Goal: Transaction & Acquisition: Purchase product/service

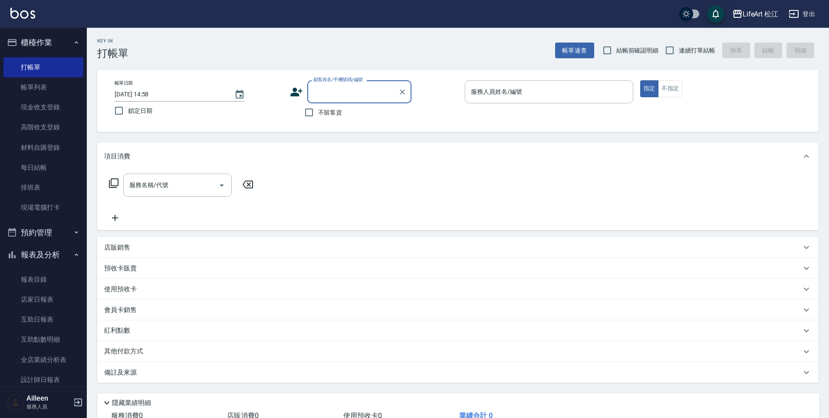
click at [358, 96] on input "顧客姓名/手機號碼/編號" at bounding box center [352, 91] width 83 height 15
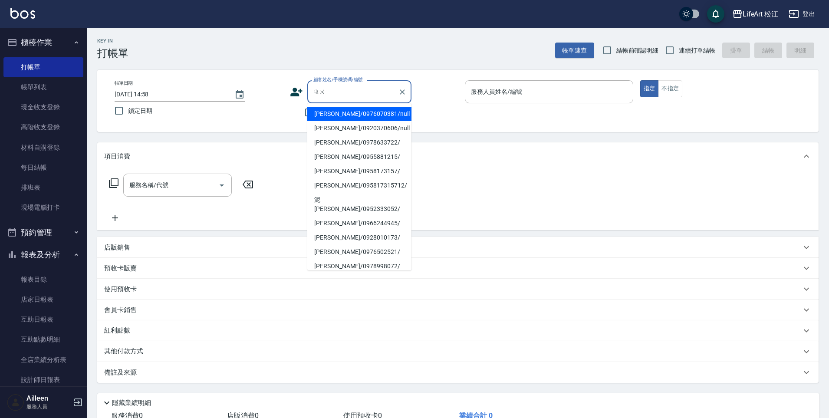
type input "住"
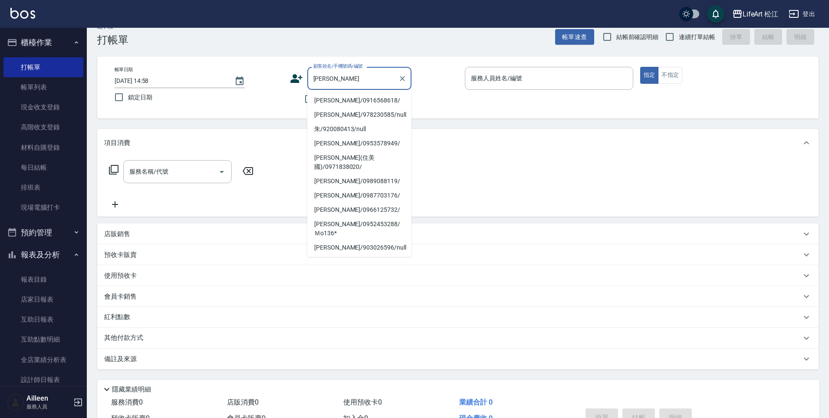
type input "新客人 姓名未設定/[PERSON_NAME]/null"
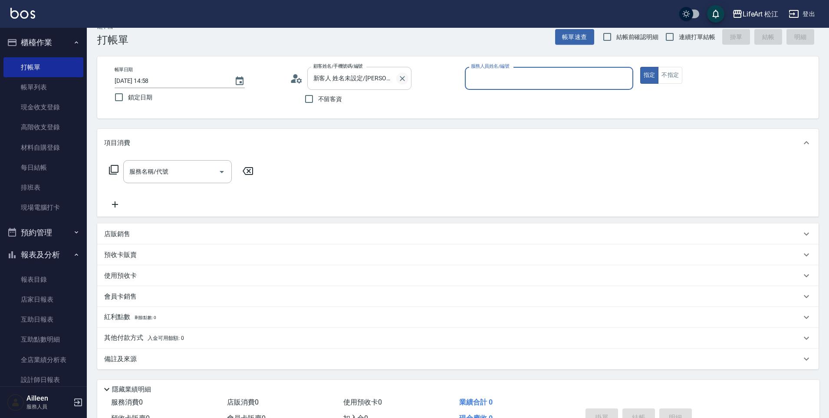
click at [401, 80] on icon "Clear" at bounding box center [402, 78] width 9 height 9
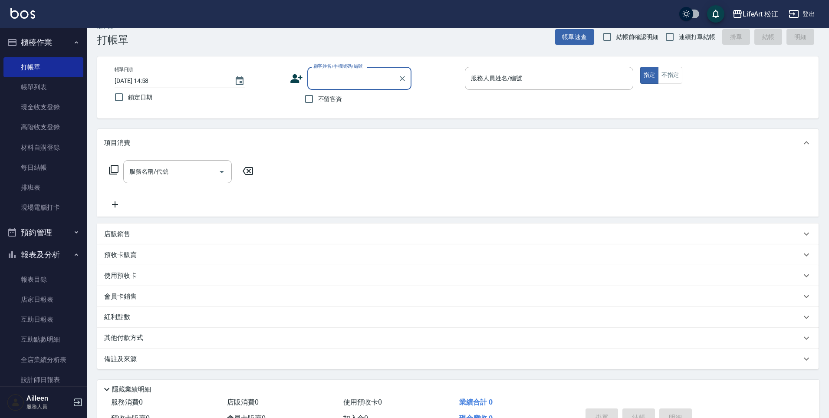
click at [356, 75] on input "顧客姓名/手機號碼/編號" at bounding box center [352, 78] width 83 height 15
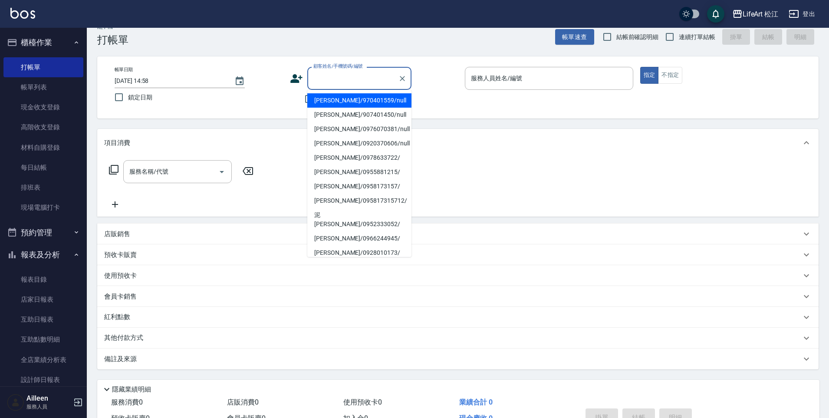
click at [350, 69] on label "顧客姓名/手機號碼/編號" at bounding box center [337, 66] width 49 height 7
click at [350, 71] on input "顧客姓名/手機號碼/編號" at bounding box center [352, 78] width 83 height 15
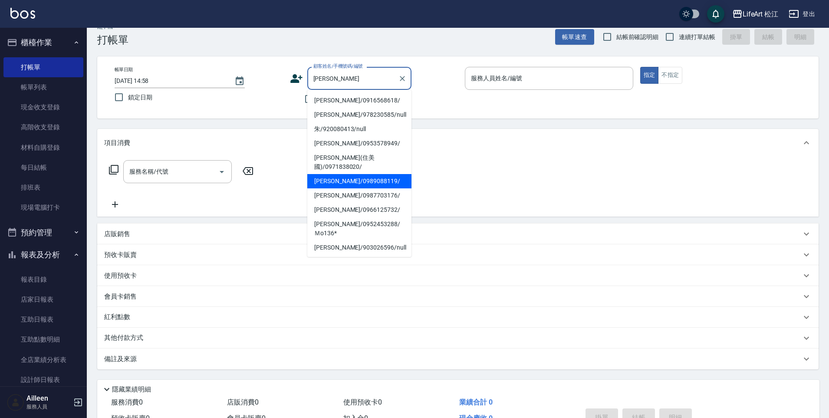
click at [362, 174] on li "[PERSON_NAME]/0989088119/" at bounding box center [359, 181] width 104 height 14
type input "[PERSON_NAME]/0989088119/"
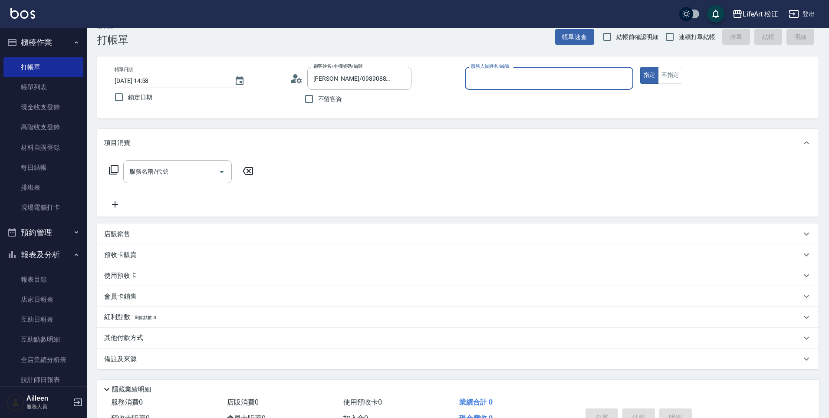
type input "Ailleen(無代號)"
click at [183, 167] on input "服務名稱/代號" at bounding box center [171, 171] width 88 height 15
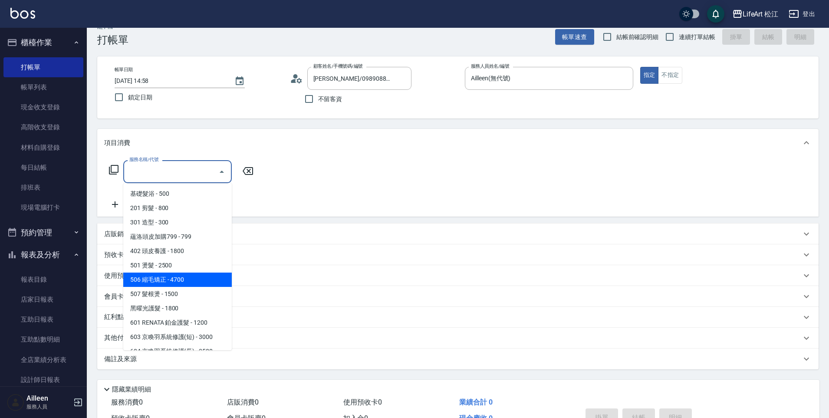
click at [193, 276] on span "506 縮毛矯正 - 4700" at bounding box center [177, 280] width 109 height 14
type input "506 縮毛矯正 (506)"
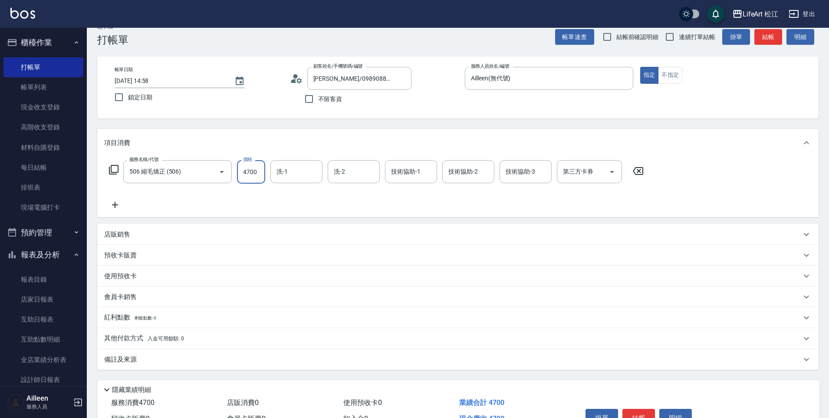
click at [256, 168] on input "4700" at bounding box center [251, 171] width 28 height 23
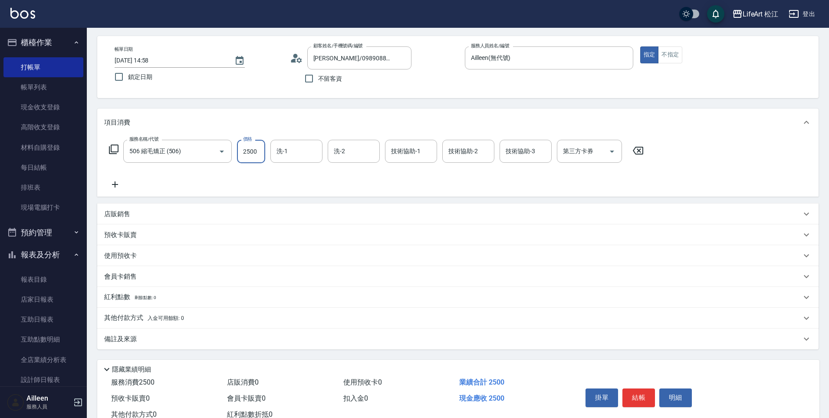
scroll to position [63, 0]
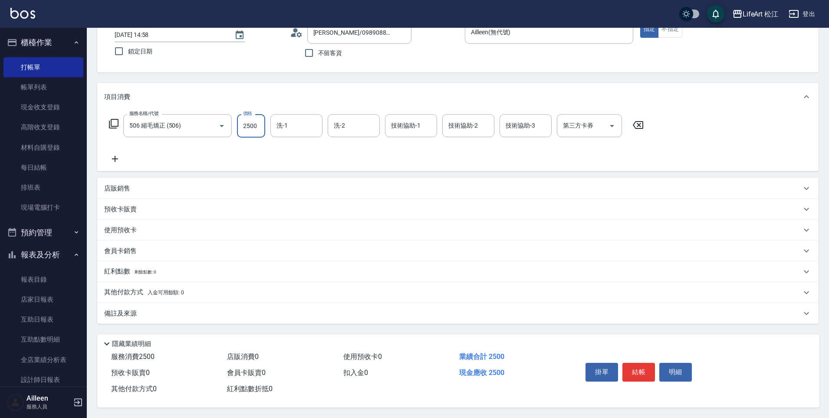
type input "2500"
click at [160, 313] on div "備註及來源" at bounding box center [452, 313] width 697 height 9
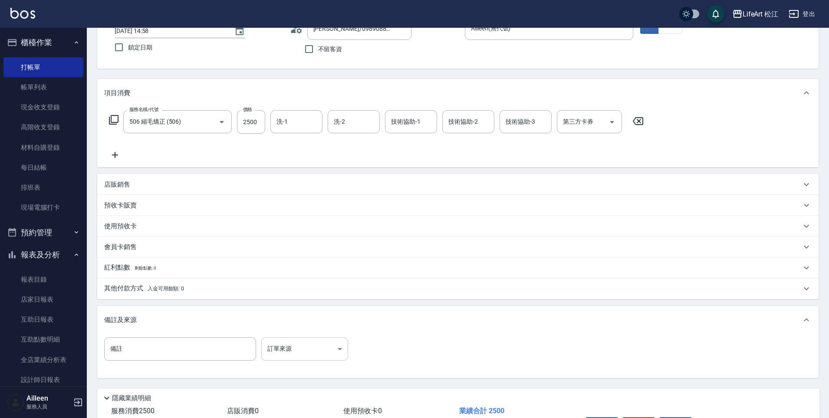
click at [289, 340] on body "LifeArt 松江 登出 櫃檯作業 打帳單 帳單列表 現金收支登錄 高階收支登錄 材料自購登錄 每日結帳 排班表 現場電腦打卡 預約管理 預約管理 單日預約…" at bounding box center [414, 205] width 829 height 536
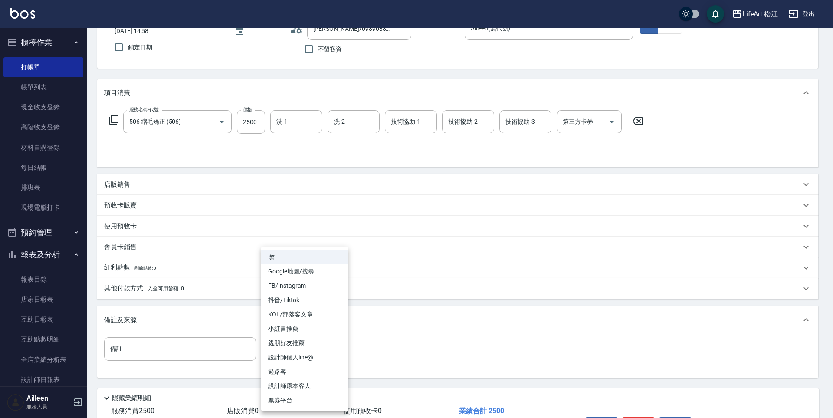
click at [306, 383] on li "設計師原本客人" at bounding box center [304, 386] width 87 height 14
type input "設計師原本客人"
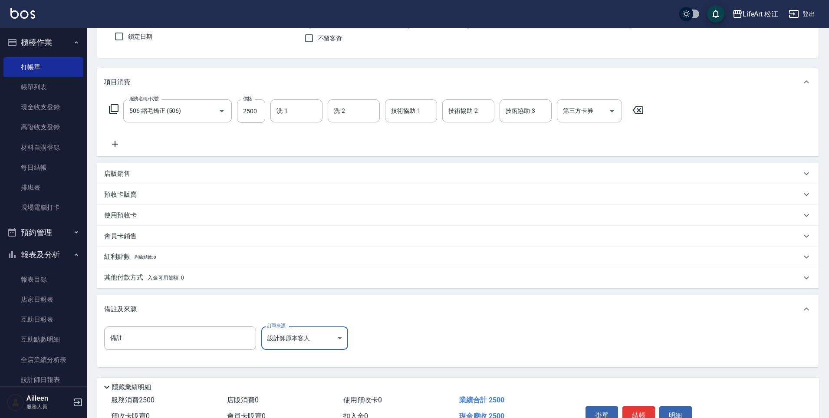
scroll to position [122, 0]
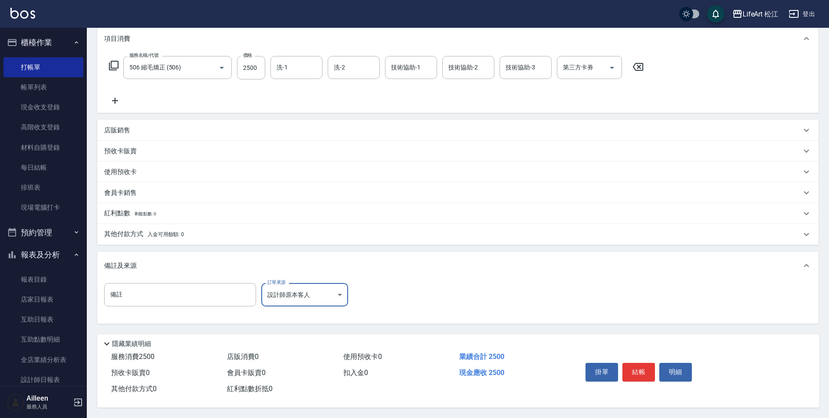
click at [643, 366] on button "結帳" at bounding box center [638, 372] width 33 height 18
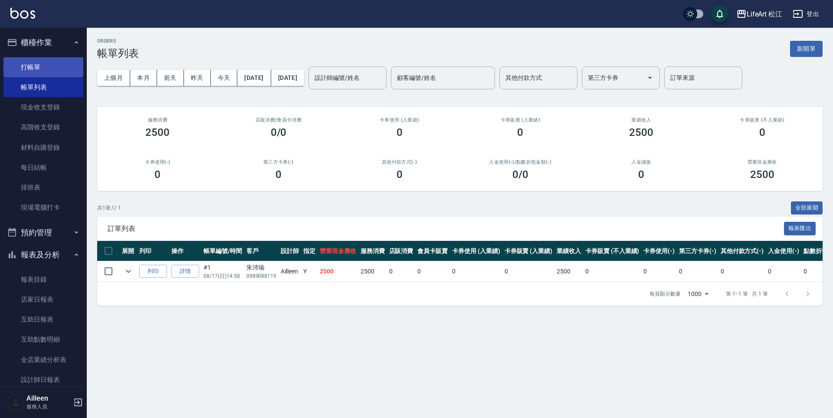
click at [54, 65] on link "打帳單" at bounding box center [43, 67] width 80 height 20
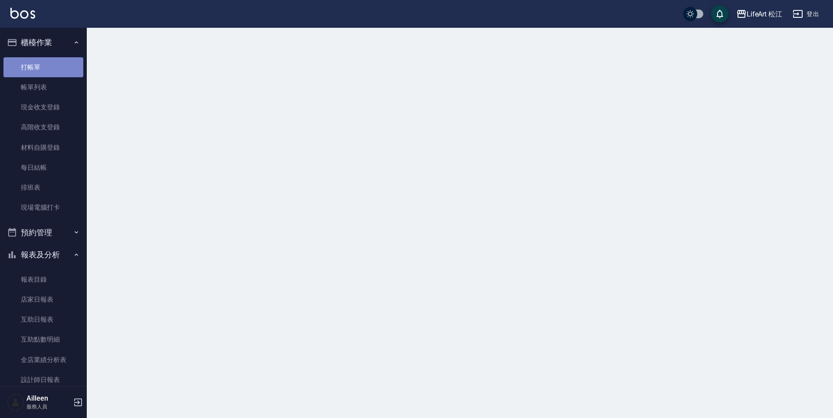
click at [54, 65] on link "打帳單" at bounding box center [43, 67] width 80 height 20
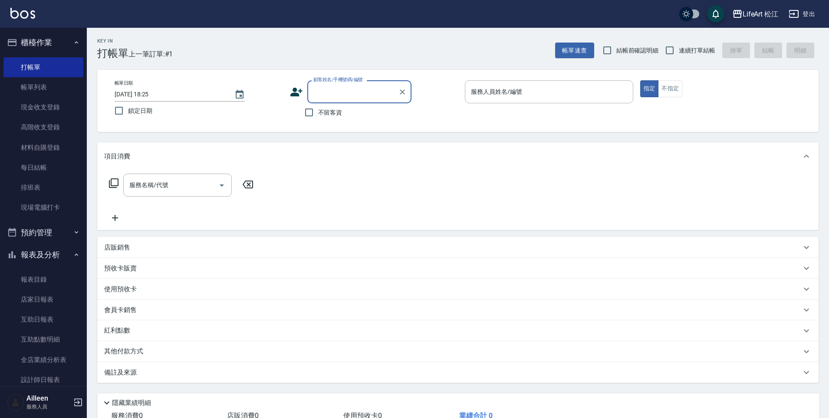
click at [348, 99] on input "顧客姓名/手機號碼/編號" at bounding box center [352, 91] width 83 height 15
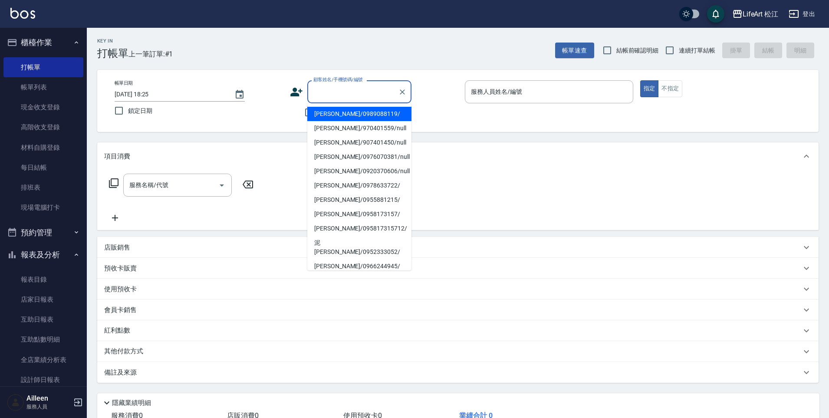
click at [266, 106] on label "鎖定日期" at bounding box center [193, 111] width 166 height 18
click at [128, 106] on input "鎖定日期" at bounding box center [119, 111] width 18 height 18
checkbox input "true"
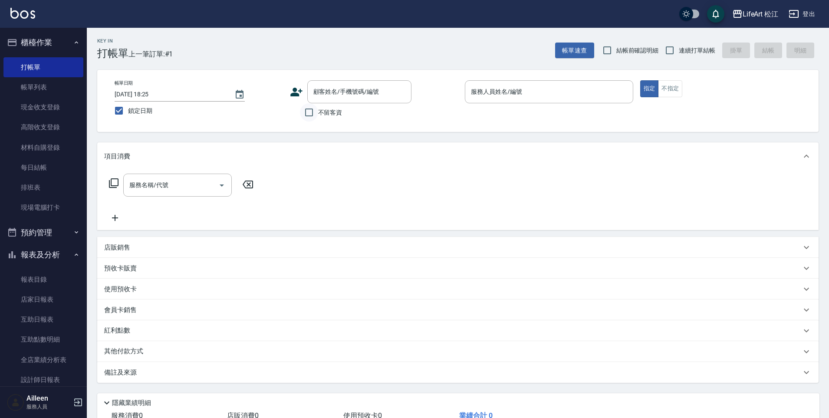
click at [318, 110] on input "不留客資" at bounding box center [309, 112] width 18 height 18
checkbox input "true"
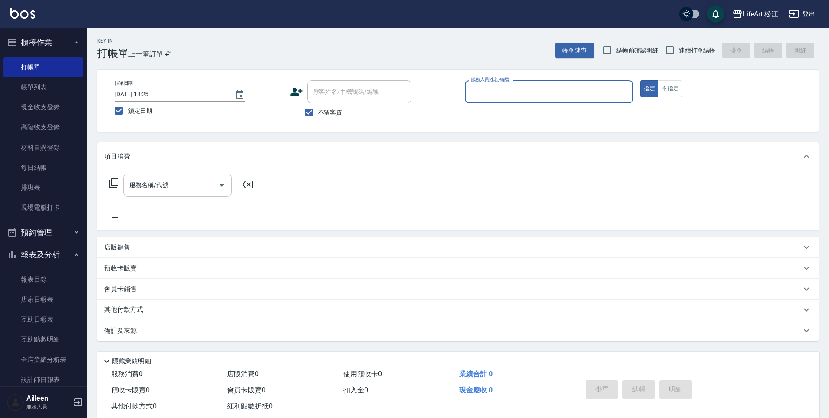
click at [181, 175] on div "服務名稱/代號" at bounding box center [177, 185] width 109 height 23
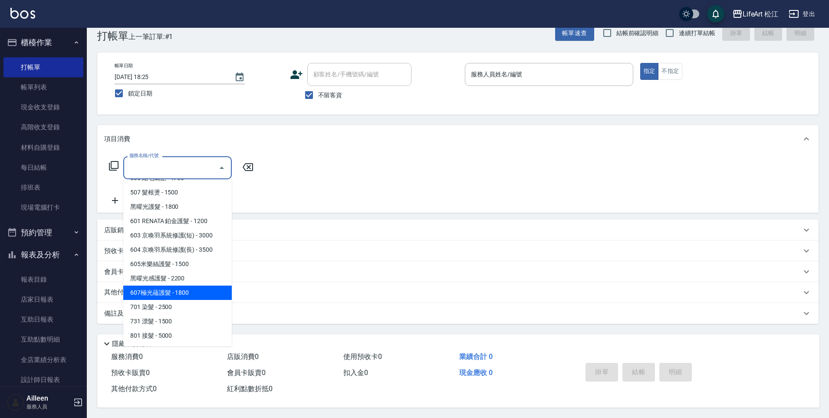
scroll to position [21, 0]
click at [184, 303] on span "701 染髮 - 2500" at bounding box center [177, 307] width 109 height 14
type input "701 染髮(701)"
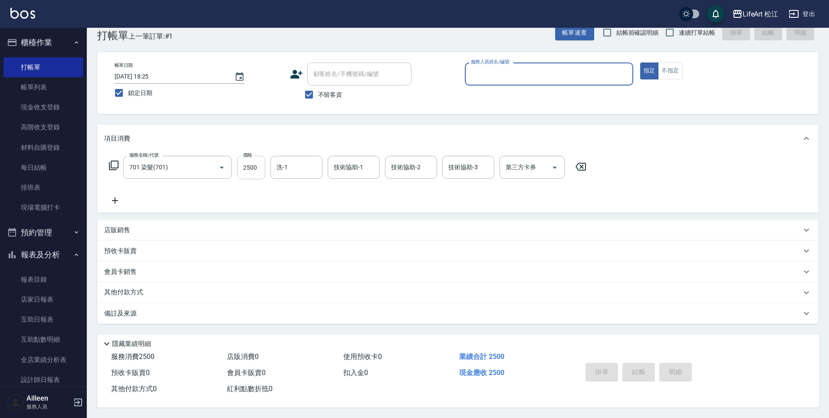
click at [257, 166] on input "2500" at bounding box center [251, 167] width 28 height 23
type input "1"
type input "4"
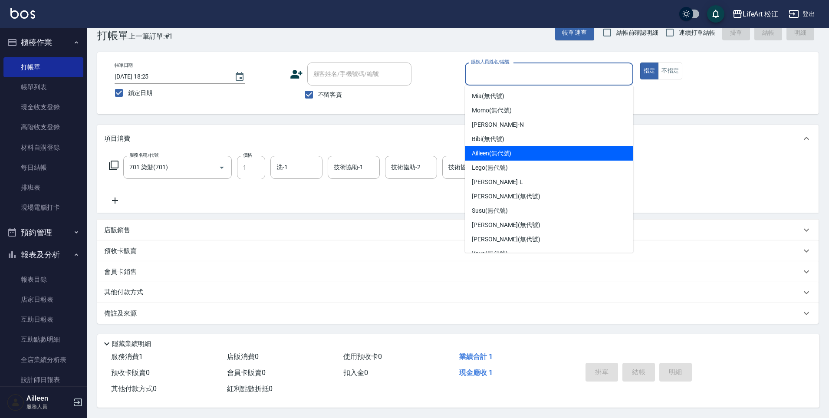
click at [502, 149] on span "Ailleen (無代號)" at bounding box center [491, 153] width 39 height 9
type input "Ailleen(無代號)"
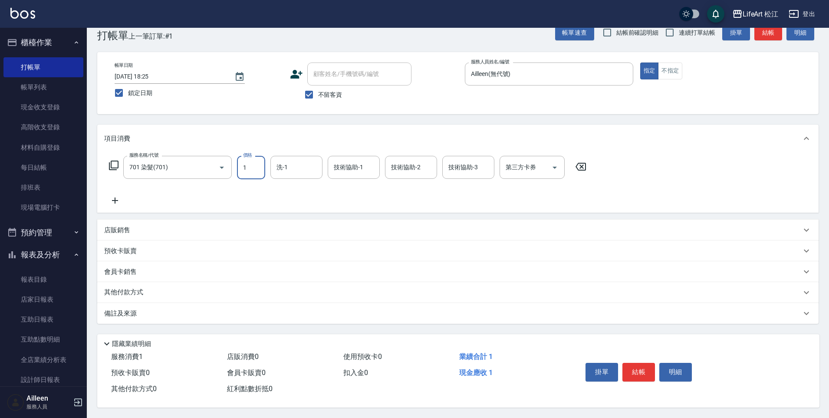
click at [247, 171] on input "1" at bounding box center [251, 167] width 28 height 23
type input "1400"
click at [148, 315] on div "備註及來源" at bounding box center [457, 313] width 721 height 21
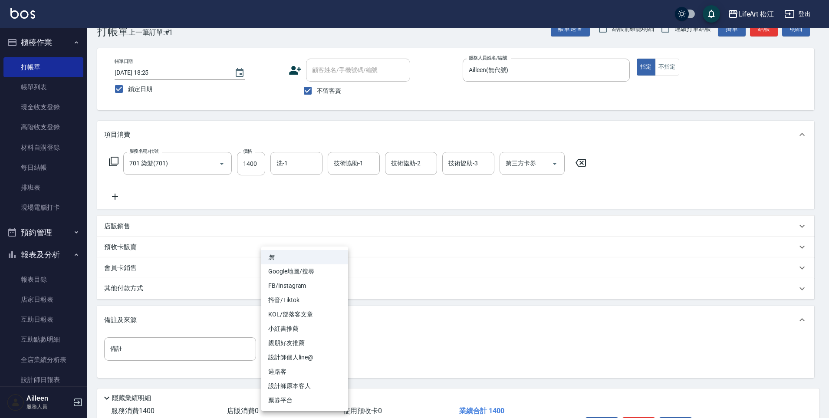
click at [278, 350] on body "LifeArt 松江 登出 櫃檯作業 打帳單 帳單列表 現金收支登錄 高階收支登錄 材料自購登錄 每日結帳 排班表 現場電腦打卡 預約管理 預約管理 單日預約…" at bounding box center [414, 225] width 829 height 494
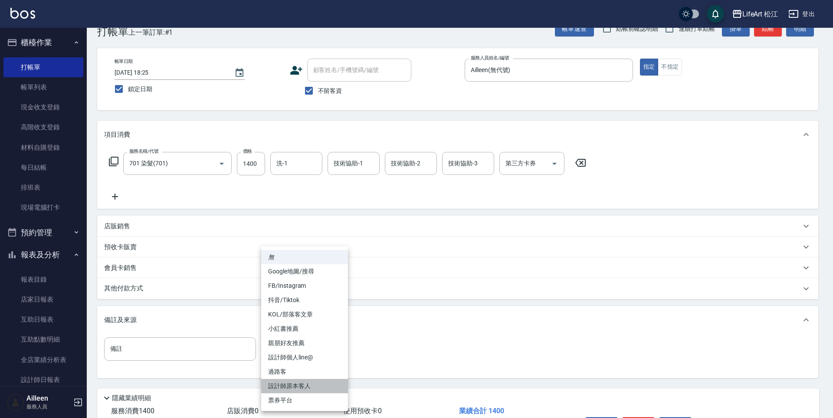
click at [306, 382] on li "設計師原本客人" at bounding box center [304, 386] width 87 height 14
type input "設計師原本客人"
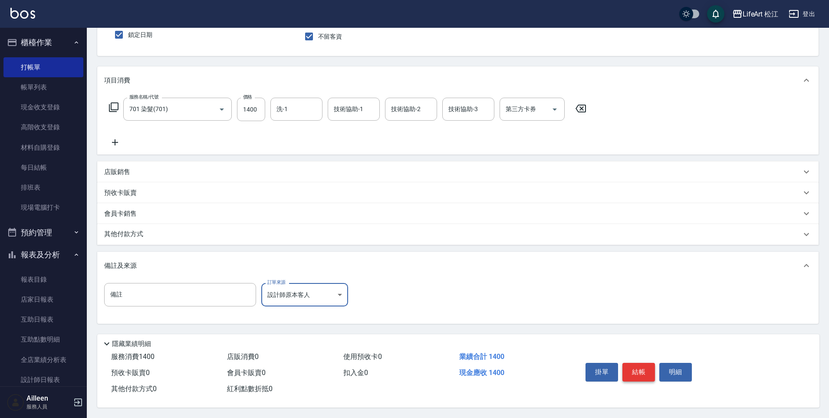
scroll to position [80, 0]
click at [636, 369] on button "結帳" at bounding box center [638, 372] width 33 height 18
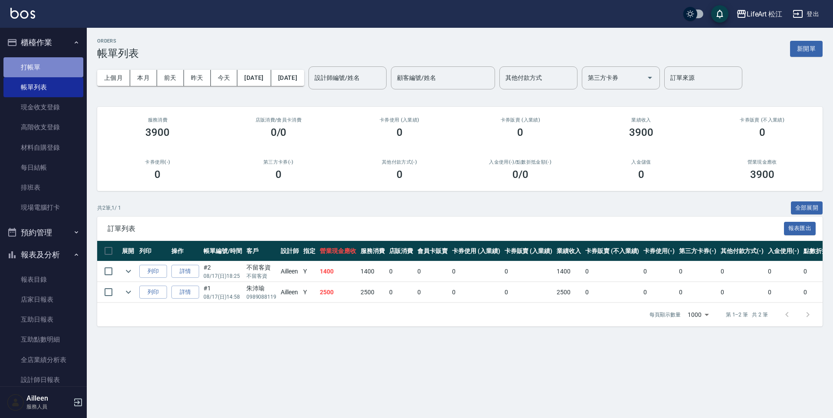
click at [46, 67] on link "打帳單" at bounding box center [43, 67] width 80 height 20
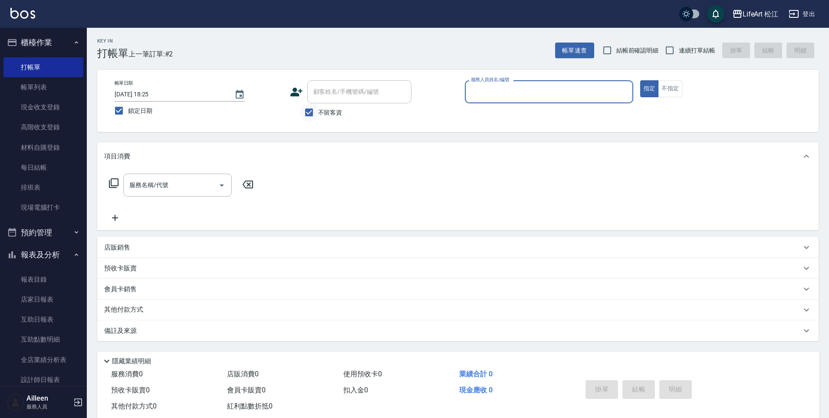
click at [313, 107] on input "不留客資" at bounding box center [309, 112] width 18 height 18
checkbox input "false"
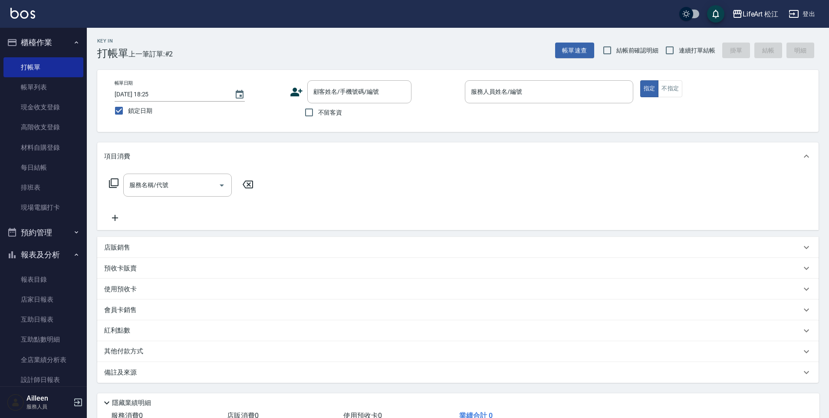
click at [300, 94] on icon at bounding box center [296, 92] width 13 height 13
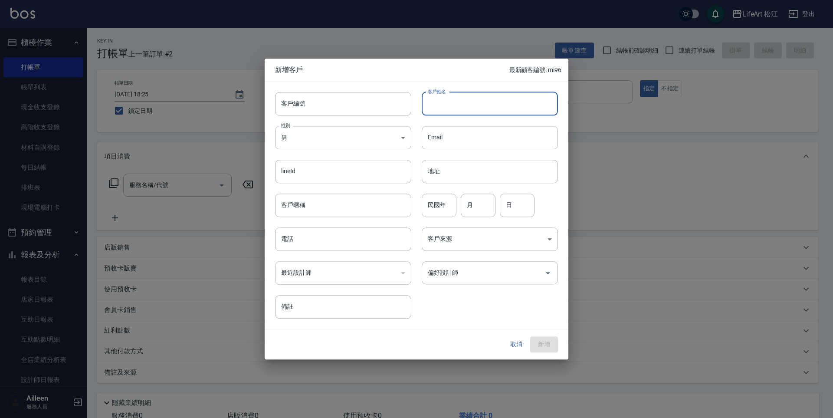
click at [474, 108] on input "客戶姓名" at bounding box center [490, 103] width 136 height 23
type input "u"
type input "[PERSON_NAME]"
click at [342, 234] on input "電話" at bounding box center [343, 238] width 136 height 23
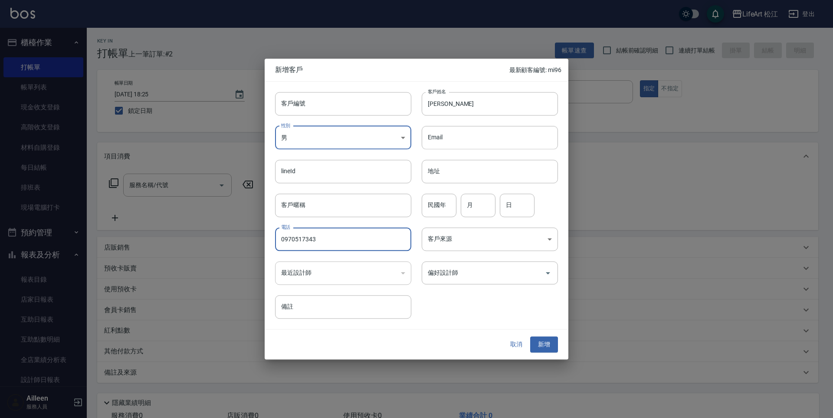
type input "0970517343"
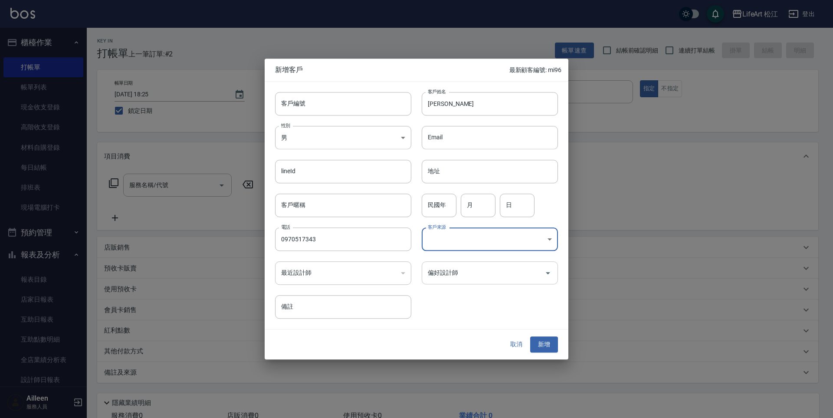
click at [470, 268] on input "偏好設計師" at bounding box center [483, 272] width 115 height 15
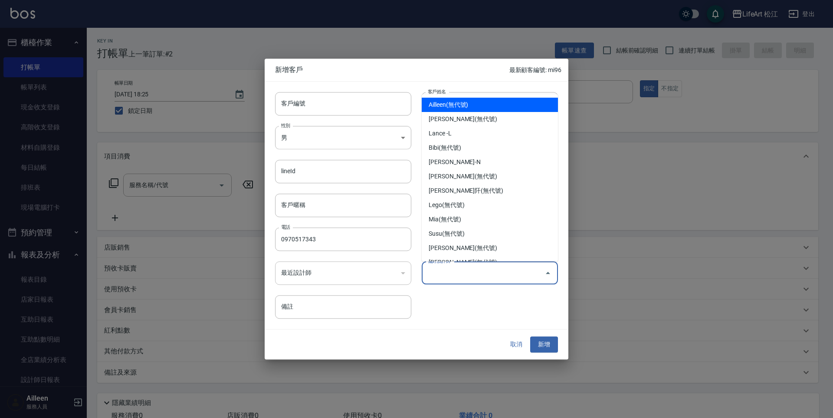
click at [470, 102] on li "Ailleen(無代號)" at bounding box center [490, 105] width 136 height 14
type input "Ailleen"
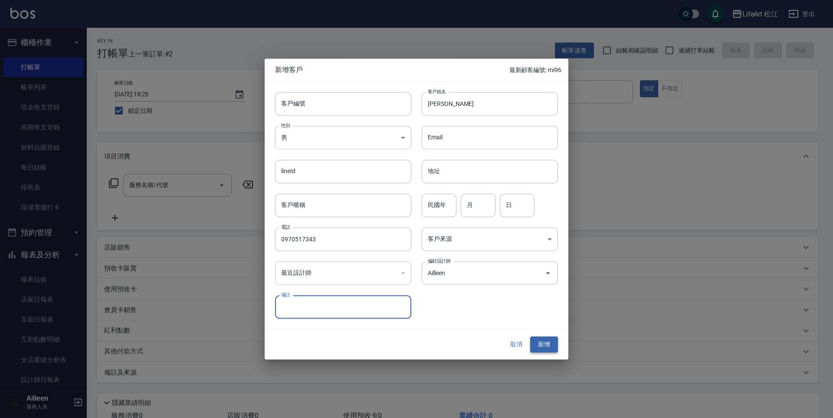
click at [552, 340] on button "新增" at bounding box center [544, 345] width 28 height 16
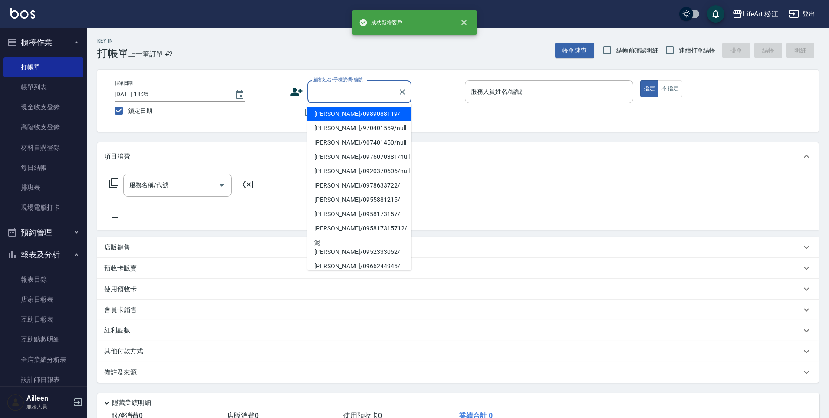
click at [342, 95] on input "顧客姓名/手機號碼/編號" at bounding box center [352, 91] width 83 height 15
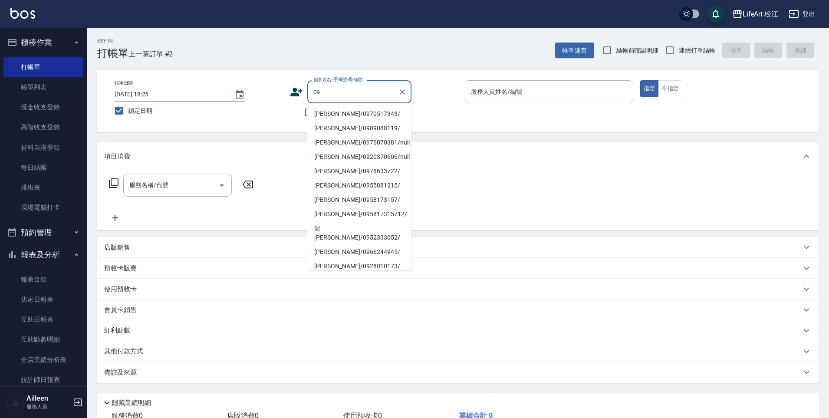
click at [336, 115] on li "[PERSON_NAME]/0970517343/" at bounding box center [359, 114] width 104 height 14
type input "09"
click at [336, 115] on span "不留客資" at bounding box center [330, 112] width 24 height 9
click at [318, 115] on input "不留客資" at bounding box center [309, 112] width 18 height 18
checkbox input "true"
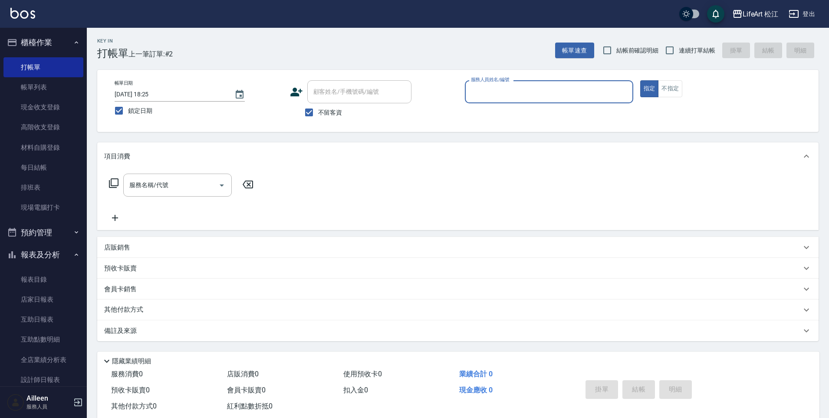
type input "Ailleen(無代號)"
click at [314, 112] on input "不留客資" at bounding box center [309, 112] width 18 height 18
checkbox input "false"
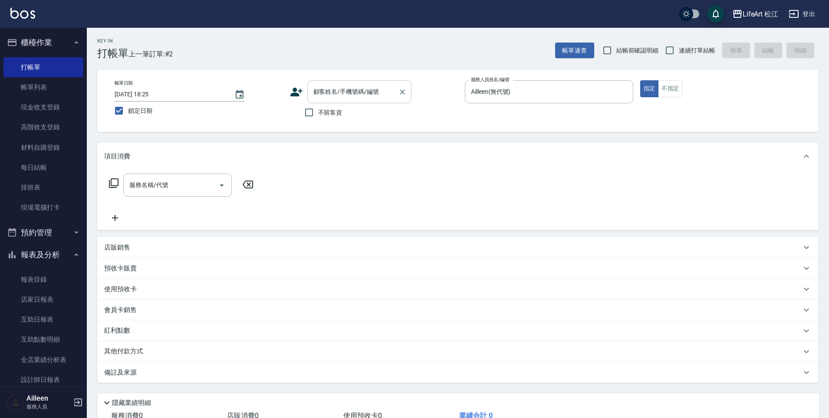
click at [359, 87] on div "顧客姓名/手機號碼/編號 顧客姓名/手機號碼/編號" at bounding box center [359, 91] width 104 height 23
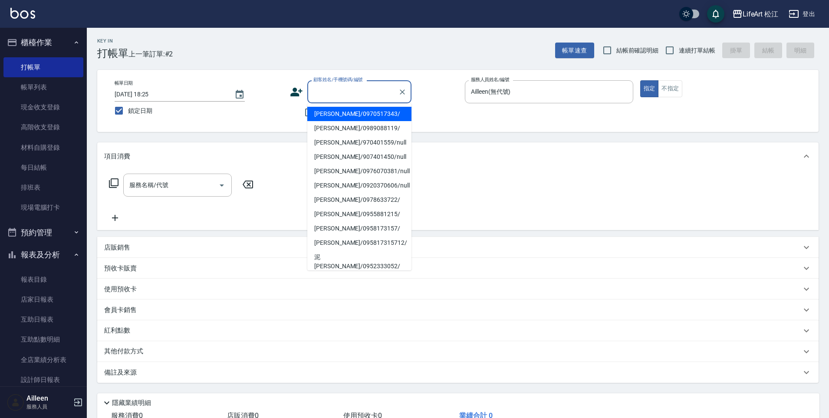
click at [355, 114] on li "[PERSON_NAME]/0970517343/" at bounding box center [359, 114] width 104 height 14
type input "[PERSON_NAME]/0970517343/"
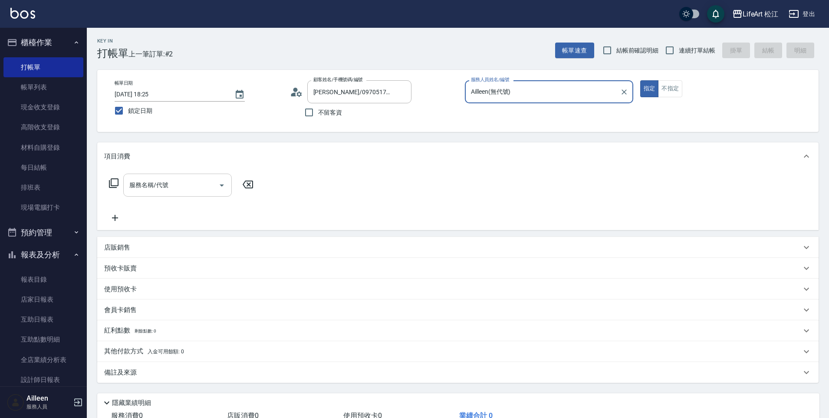
click at [177, 184] on input "服務名稱/代號" at bounding box center [171, 185] width 88 height 15
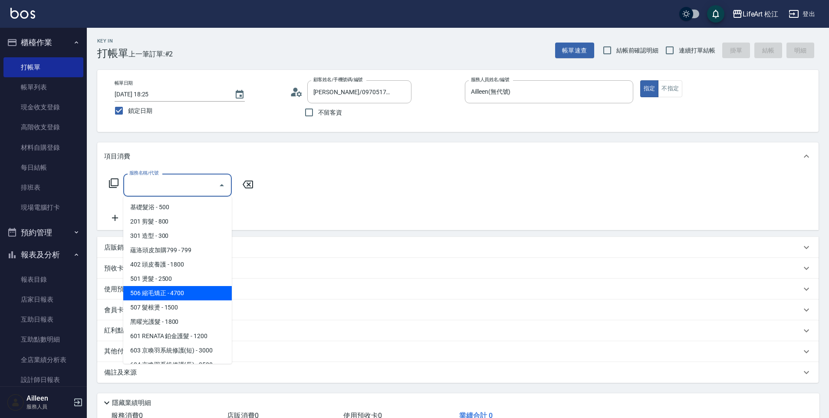
click at [167, 299] on span "506 縮毛矯正 - 4700" at bounding box center [177, 293] width 109 height 14
type input "506 縮毛矯正 (506)"
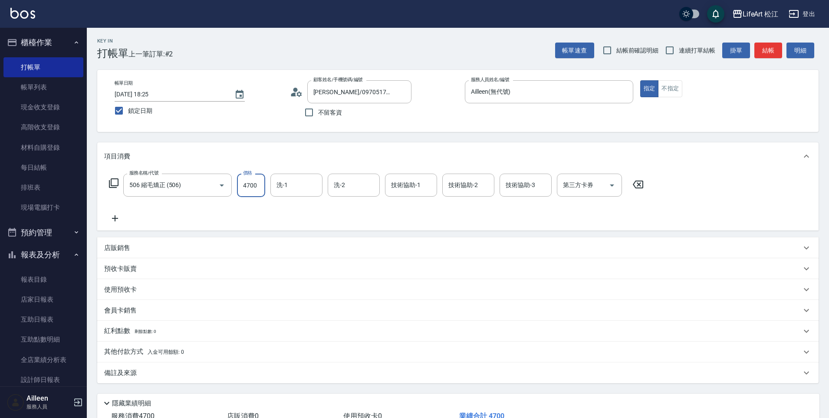
click at [257, 191] on input "4700" at bounding box center [251, 185] width 28 height 23
type input "1500"
click at [121, 224] on div "服務名稱/代號 506 縮毛矯正 (506) 服務名稱/代號 價格 1500 價格 洗-1 洗-1 洗-2 洗-2 技術協助-1 技術協助-1 技術協助-2 …" at bounding box center [457, 200] width 721 height 60
click at [118, 220] on icon at bounding box center [115, 218] width 22 height 10
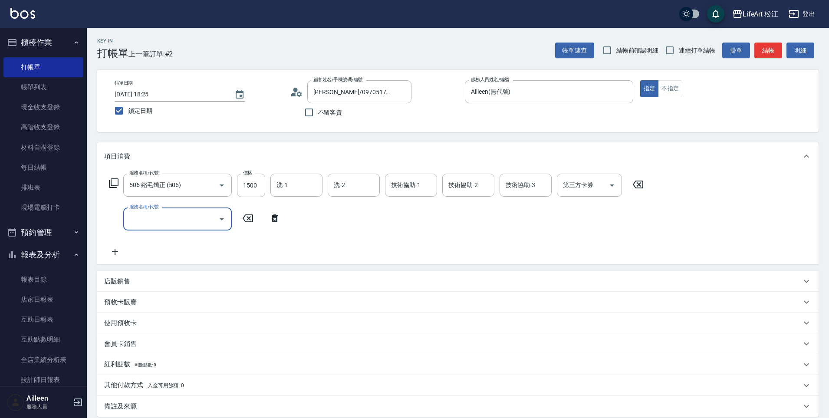
click at [162, 221] on input "服務名稱/代號" at bounding box center [171, 218] width 88 height 15
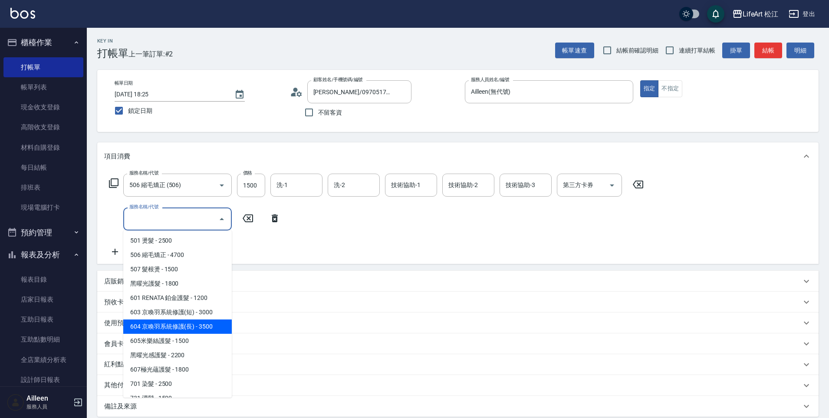
scroll to position [98, 0]
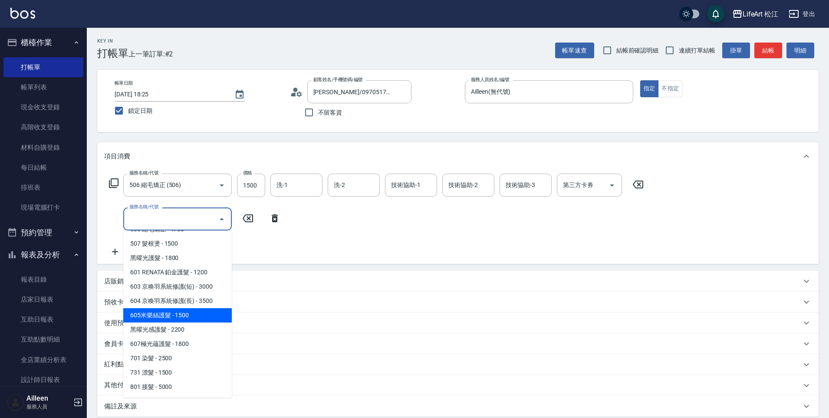
click at [181, 316] on span "605米樂絲護髮 - 1500" at bounding box center [177, 315] width 109 height 14
type input "605米樂絲護髮(605)"
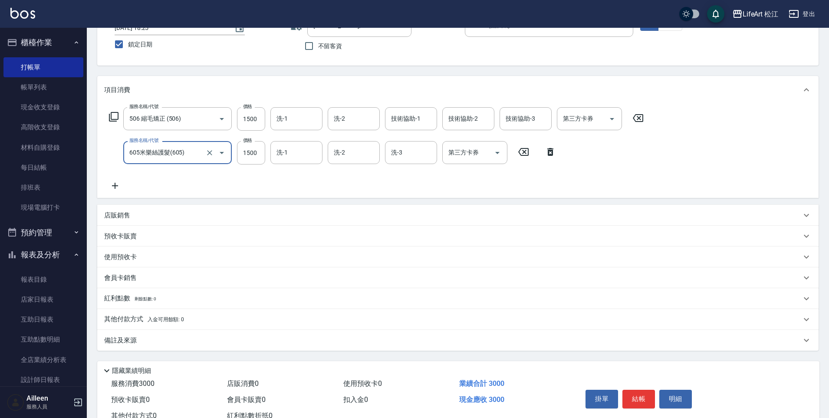
scroll to position [97, 0]
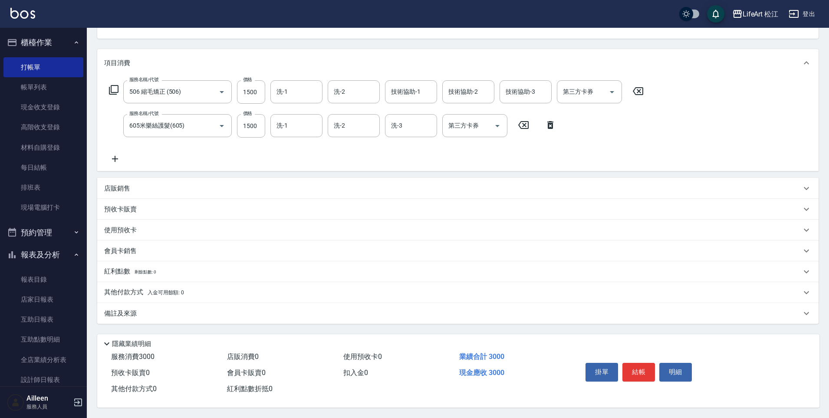
click at [185, 309] on div "備註及來源" at bounding box center [452, 313] width 697 height 9
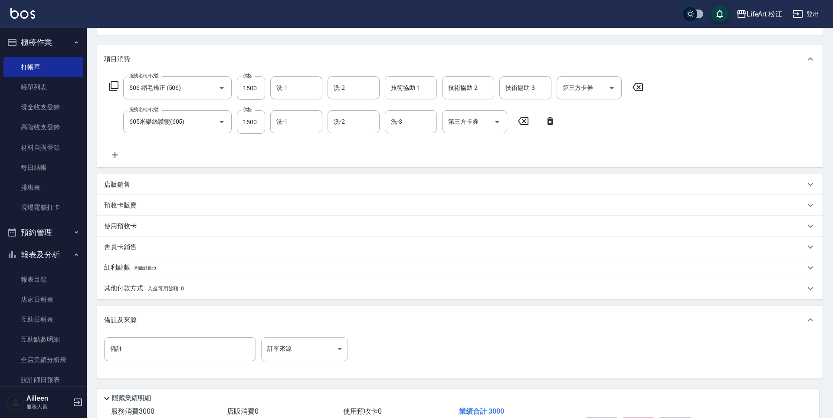
click at [324, 348] on body "LifeArt 松江 登出 櫃檯作業 打帳單 帳單列表 現金收支登錄 高階收支登錄 材料自購登錄 每日結帳 排班表 現場電腦打卡 預約管理 預約管理 單日預約…" at bounding box center [416, 188] width 833 height 570
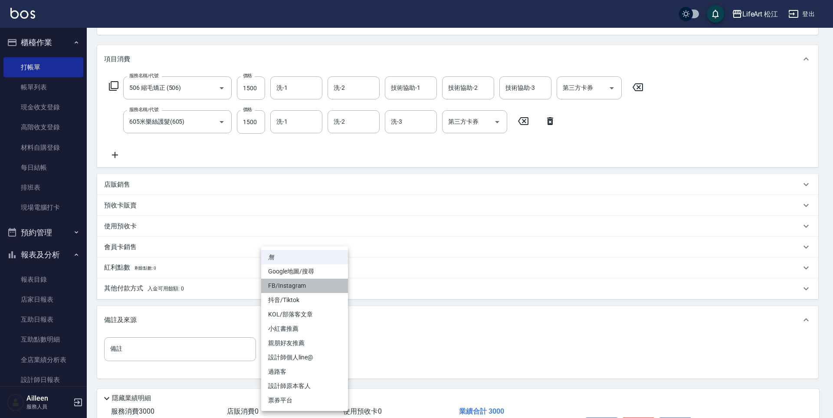
click at [302, 289] on li "FB/Instagram" at bounding box center [304, 286] width 87 height 14
type input "FB/Instagram"
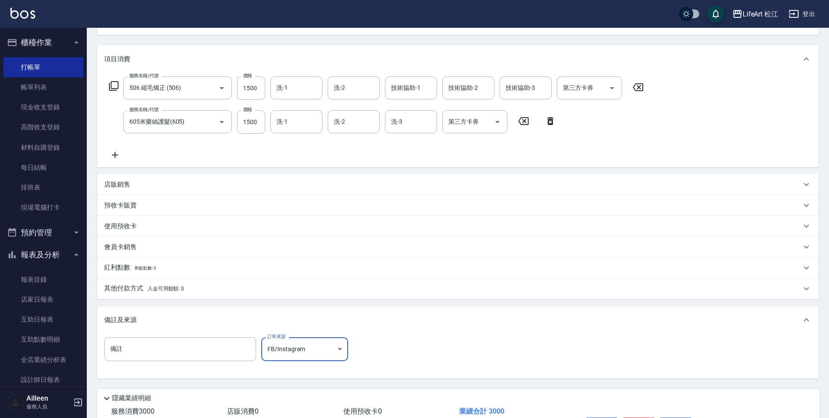
scroll to position [156, 0]
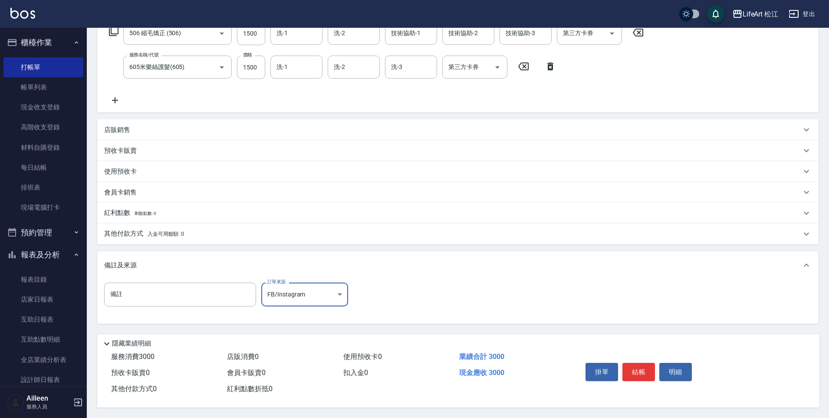
click at [219, 230] on div "其他付款方式 入金可用餘額: 0" at bounding box center [452, 234] width 697 height 10
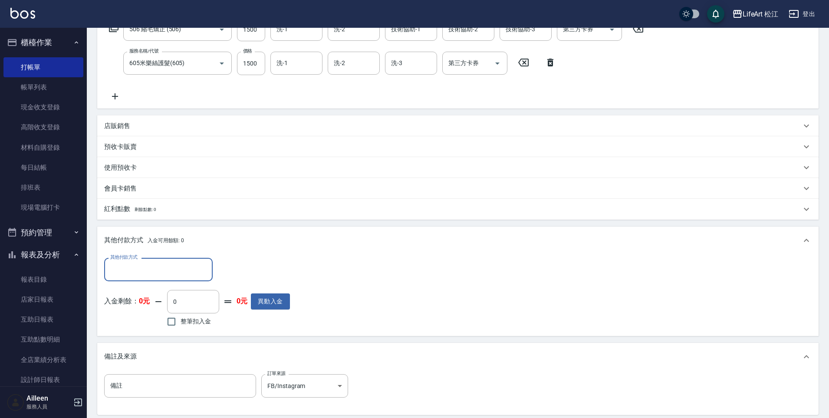
scroll to position [0, 0]
drag, startPoint x: 178, startPoint y: 272, endPoint x: 169, endPoint y: 289, distance: 19.6
click at [178, 272] on input "其他付款方式" at bounding box center [158, 269] width 101 height 15
click at [148, 333] on span "LinePay" at bounding box center [158, 335] width 109 height 14
type input "LinePay"
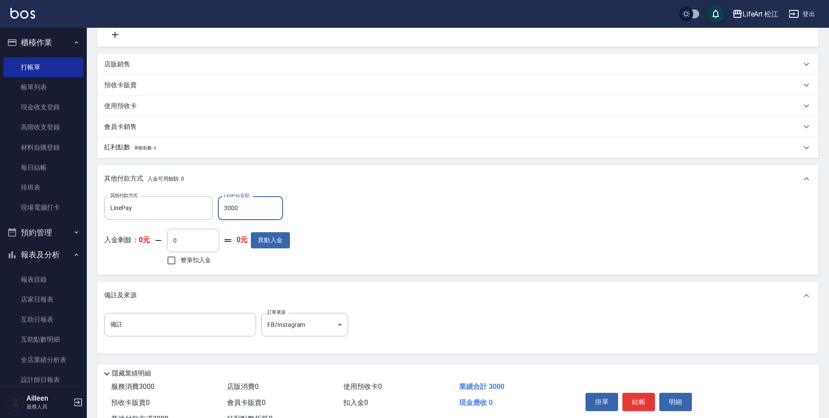
scroll to position [251, 0]
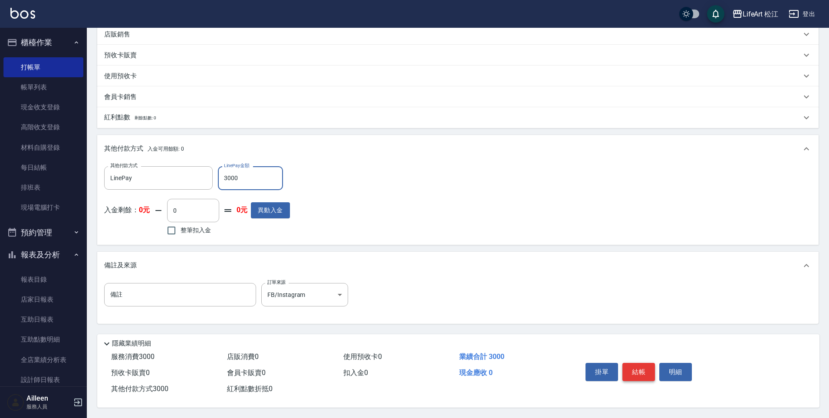
type input "3000"
click at [631, 372] on button "結帳" at bounding box center [638, 372] width 33 height 18
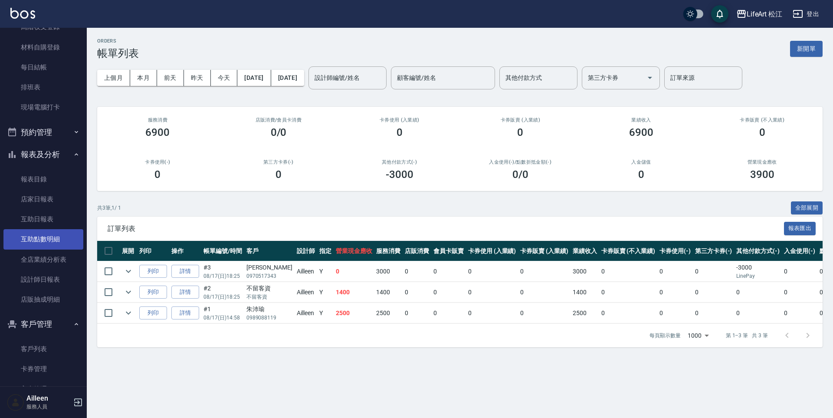
scroll to position [188, 0]
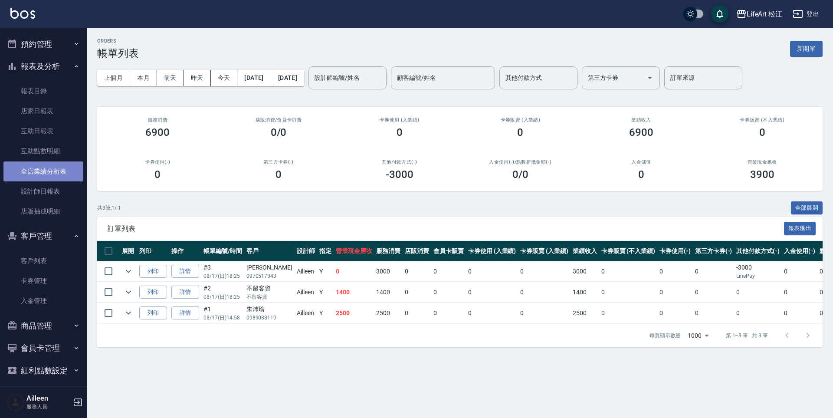
click at [48, 162] on link "全店業績分析表" at bounding box center [43, 171] width 80 height 20
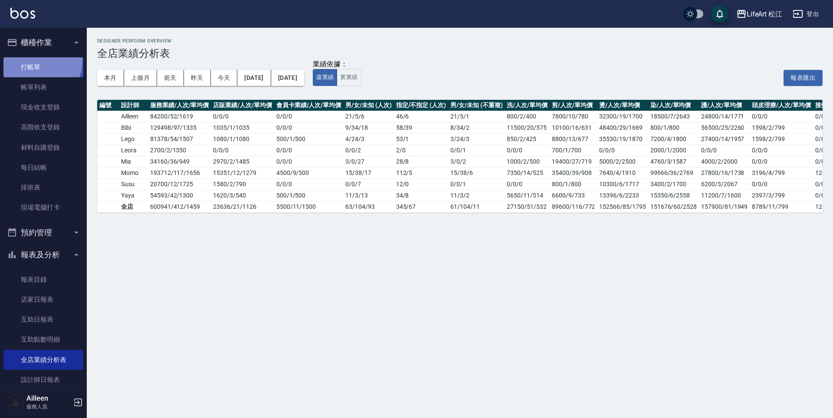
click at [31, 60] on link "打帳單" at bounding box center [43, 67] width 80 height 20
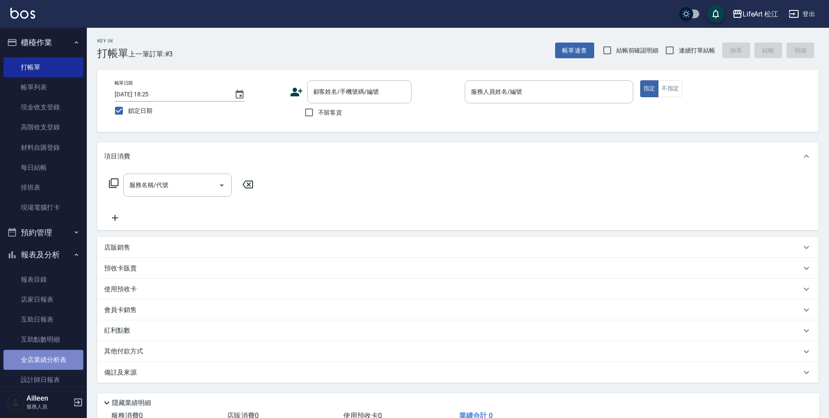
drag, startPoint x: 52, startPoint y: 354, endPoint x: 64, endPoint y: 352, distance: 12.3
click at [52, 354] on link "全店業績分析表" at bounding box center [43, 360] width 80 height 20
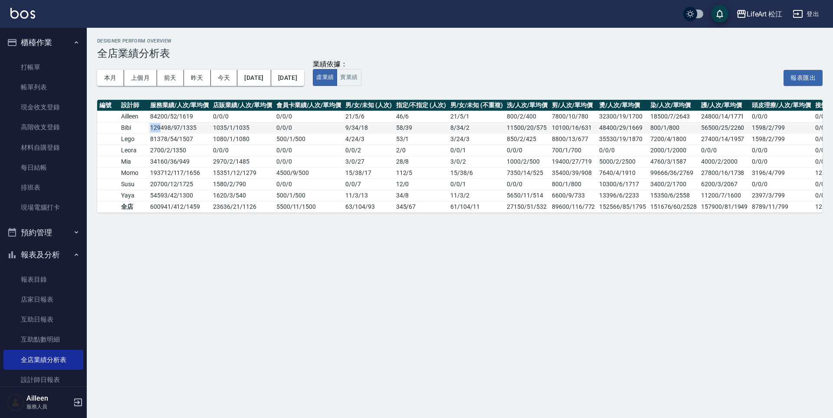
drag, startPoint x: 161, startPoint y: 129, endPoint x: 147, endPoint y: 129, distance: 13.9
click at [147, 129] on tr "Bibi 129498 / 97 / 1335 1035 / 1 / 1035 0 / 0 / 0 9 / 34 / 18 58 / 39 8 / 34 / …" at bounding box center [506, 127] width 818 height 11
click at [68, 69] on link "打帳單" at bounding box center [43, 67] width 80 height 20
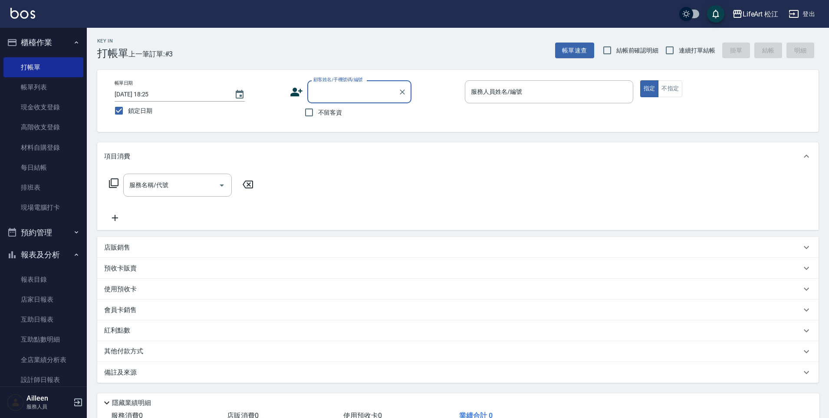
click at [329, 113] on span "不留客資" at bounding box center [330, 112] width 24 height 9
click at [318, 113] on input "不留客資" at bounding box center [309, 112] width 18 height 18
checkbox input "true"
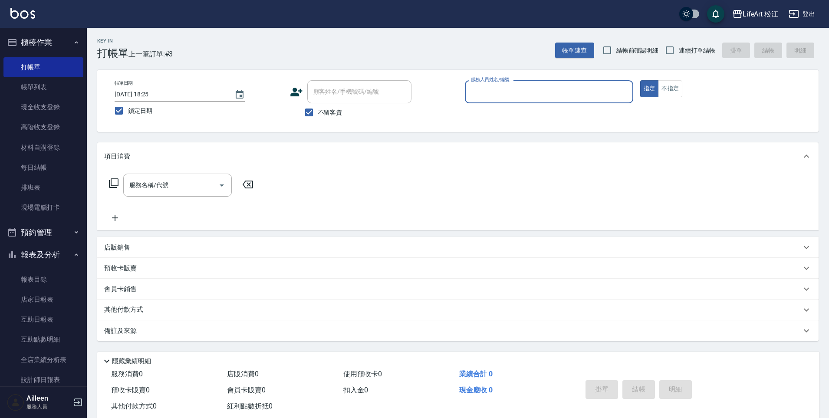
click at [510, 91] on input "服務人員姓名/編號" at bounding box center [549, 91] width 161 height 15
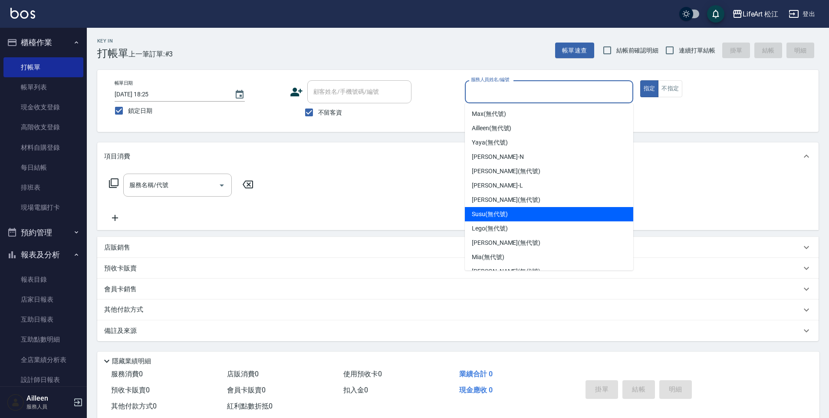
click at [496, 210] on span "Susu (無代號)" at bounding box center [490, 214] width 36 height 9
type input "Susu(無代號)"
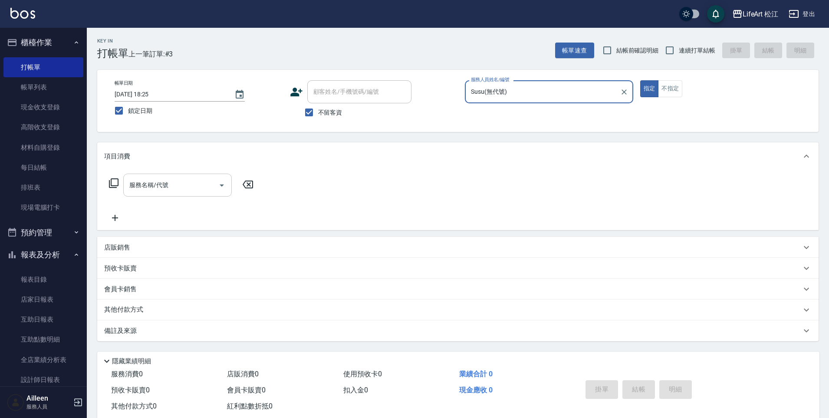
click at [179, 192] on input "服務名稱/代號" at bounding box center [171, 185] width 88 height 15
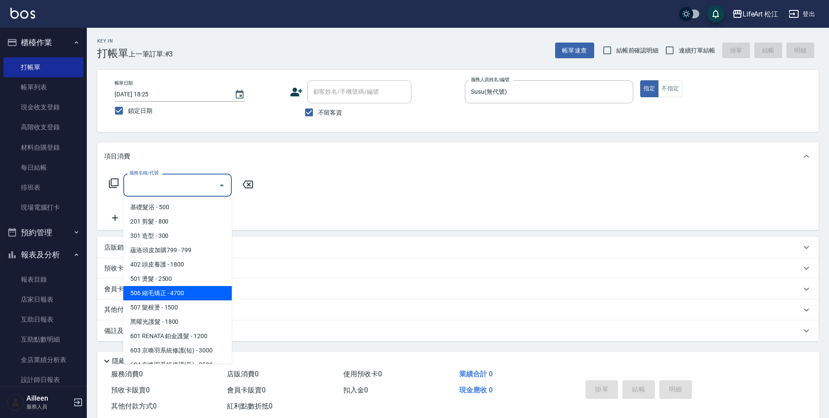
click at [201, 293] on span "506 縮毛矯正 - 4700" at bounding box center [177, 293] width 109 height 14
type input "506 縮毛矯正 (506)"
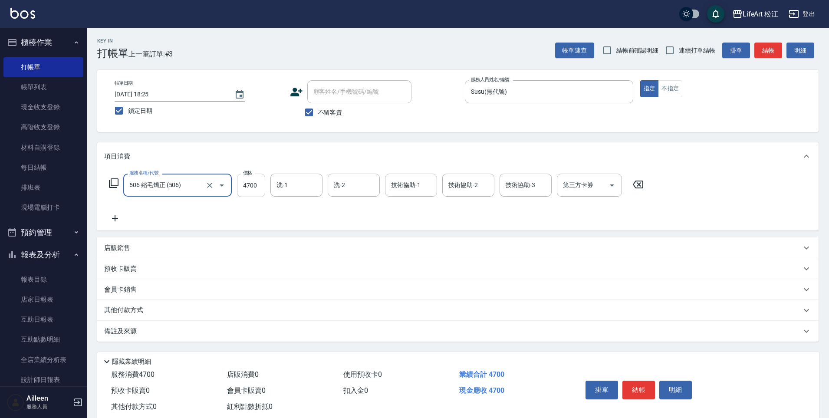
click at [262, 184] on input "4700" at bounding box center [251, 185] width 28 height 23
type input "1000"
click at [117, 216] on icon at bounding box center [115, 218] width 22 height 10
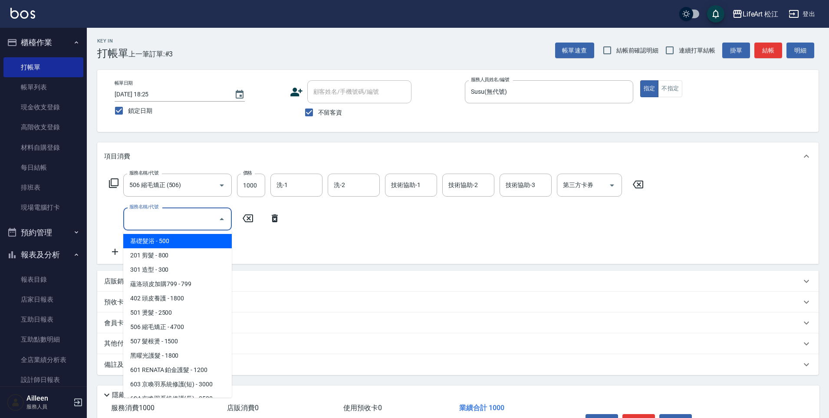
click at [169, 217] on input "服務名稱/代號" at bounding box center [171, 218] width 88 height 15
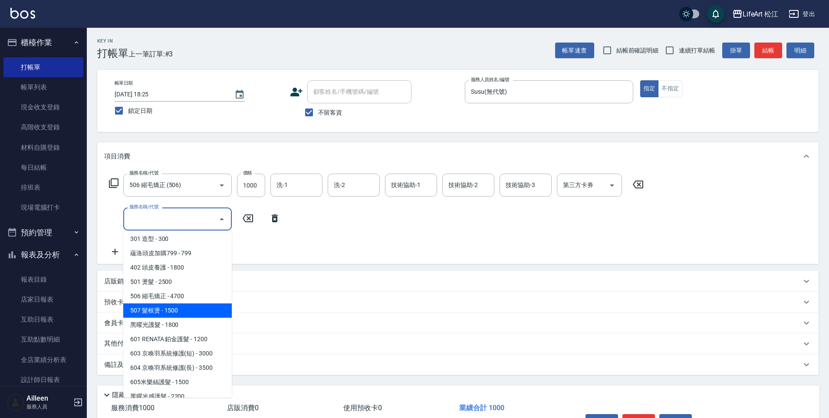
scroll to position [85, 0]
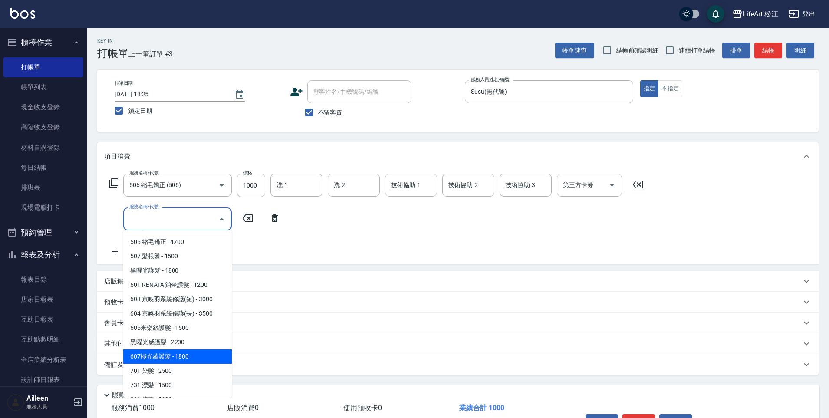
drag, startPoint x: 175, startPoint y: 357, endPoint x: 183, endPoint y: 341, distance: 17.3
click at [175, 356] on span "607極光蘊護髮 - 1800" at bounding box center [177, 356] width 109 height 14
type input "607極光蘊護髮(607)"
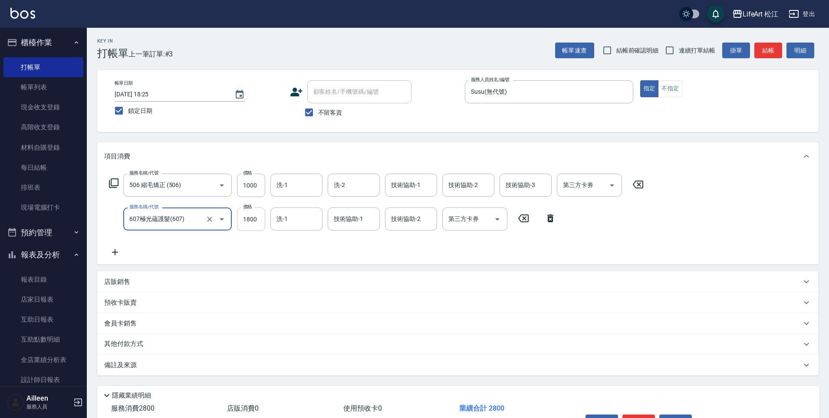
click at [256, 222] on input "1800" at bounding box center [251, 218] width 28 height 23
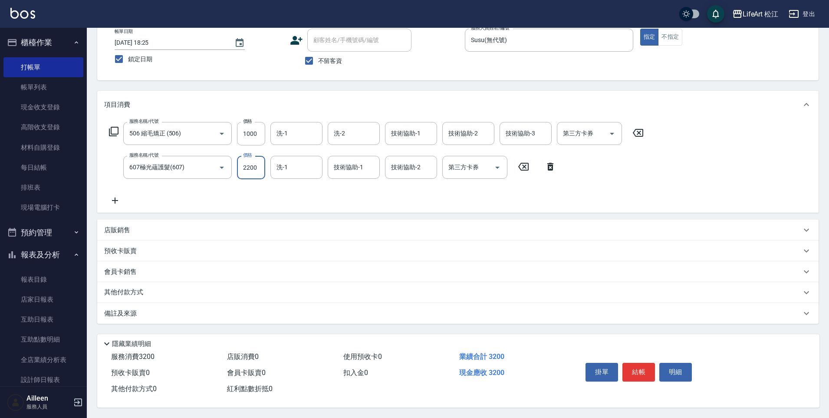
scroll to position [56, 0]
type input "2200"
click at [188, 295] on div "其他付款方式" at bounding box center [457, 292] width 721 height 21
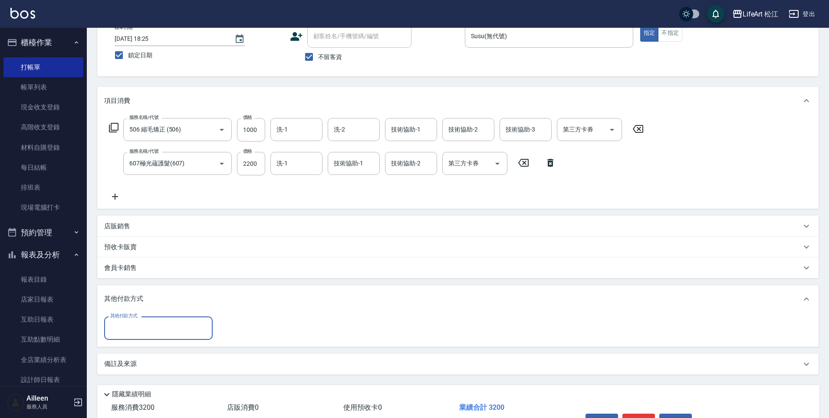
scroll to position [0, 0]
click at [168, 335] on input "其他付款方式" at bounding box center [158, 327] width 101 height 15
click at [161, 351] on span "轉帳" at bounding box center [158, 350] width 109 height 14
type input "轉帳"
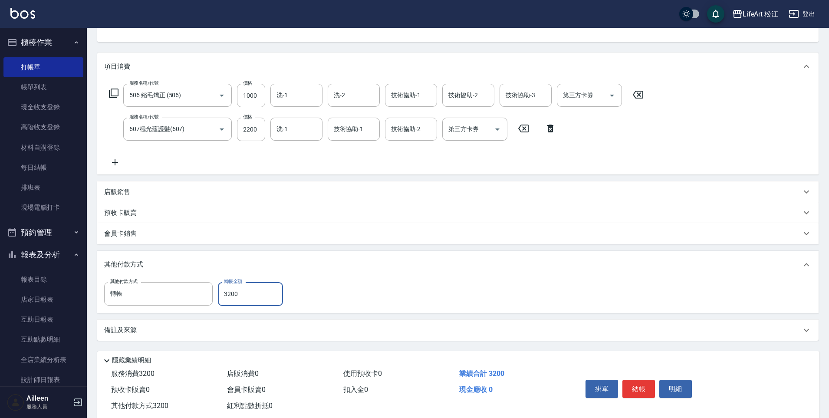
scroll to position [111, 0]
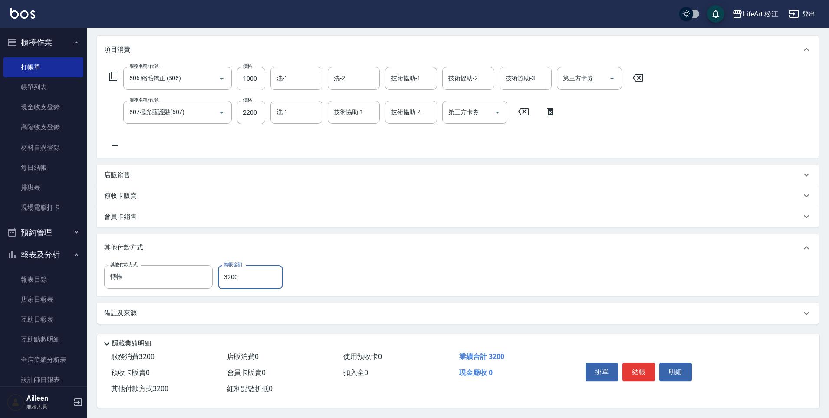
type input "3200"
click at [640, 370] on button "結帳" at bounding box center [638, 372] width 33 height 18
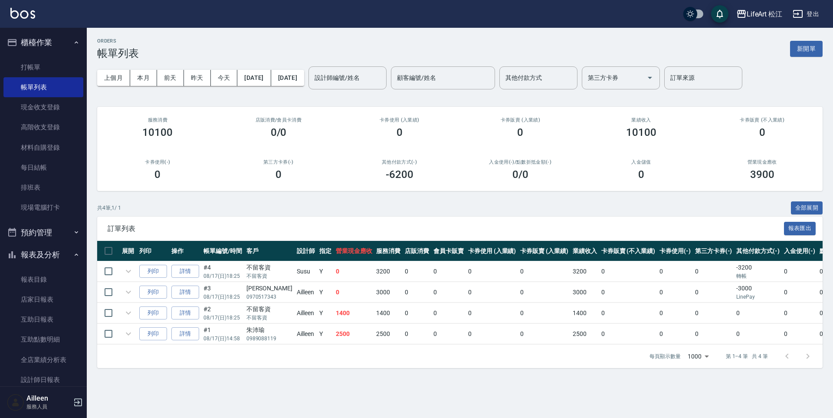
click at [62, 257] on button "報表及分析" at bounding box center [43, 254] width 80 height 23
click at [67, 257] on button "報表及分析" at bounding box center [43, 254] width 80 height 23
click at [62, 355] on link "全店業績分析表" at bounding box center [43, 360] width 80 height 20
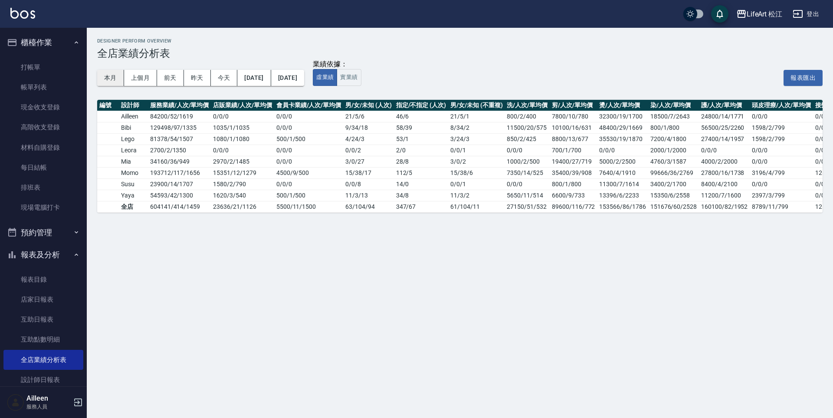
click at [117, 77] on button "本月" at bounding box center [110, 78] width 27 height 16
click at [121, 78] on button "本月" at bounding box center [110, 78] width 27 height 16
click at [765, 14] on div "LifeArt 松江" at bounding box center [765, 14] width 36 height 11
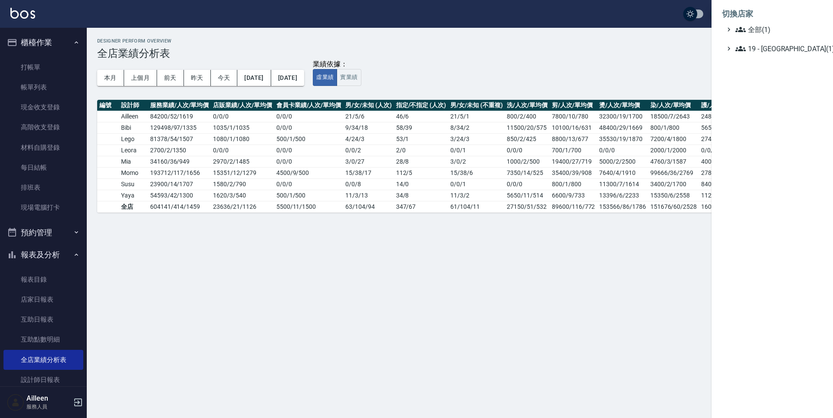
click at [344, 7] on div at bounding box center [416, 209] width 833 height 418
